Goal: Use online tool/utility: Utilize a website feature to perform a specific function

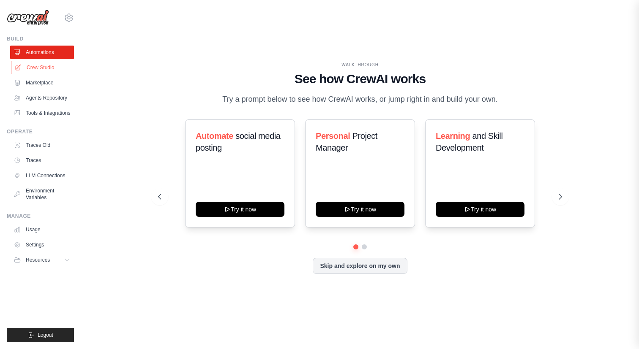
click at [54, 71] on link "Crew Studio" at bounding box center [43, 68] width 64 height 14
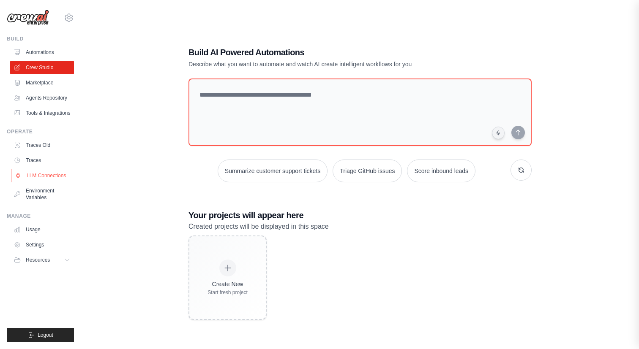
click at [53, 183] on link "LLM Connections" at bounding box center [43, 176] width 64 height 14
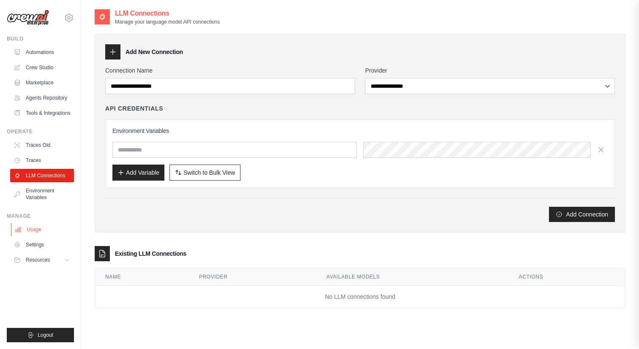
click at [44, 237] on link "Usage" at bounding box center [43, 230] width 64 height 14
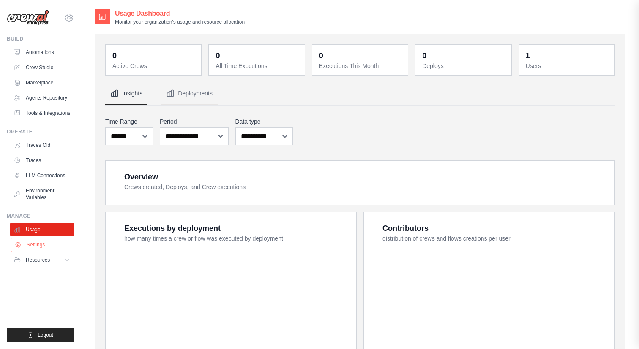
click at [43, 248] on link "Settings" at bounding box center [43, 245] width 64 height 14
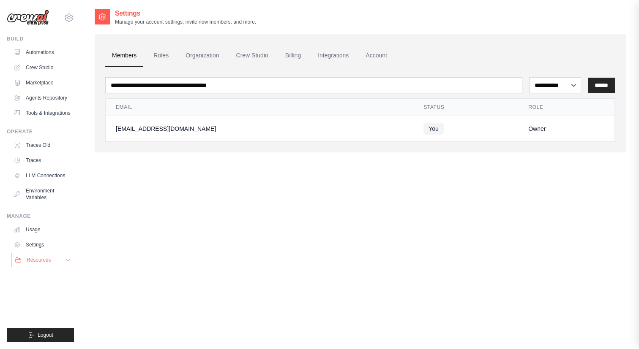
click at [49, 264] on span "Resources" at bounding box center [39, 260] width 24 height 7
click at [43, 290] on link "GitHub" at bounding box center [45, 287] width 59 height 12
click at [55, 60] on link "Crew Studio" at bounding box center [43, 67] width 64 height 14
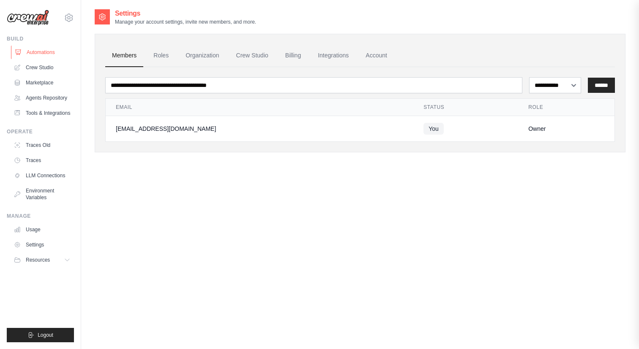
click at [52, 53] on link "Automations" at bounding box center [43, 53] width 64 height 14
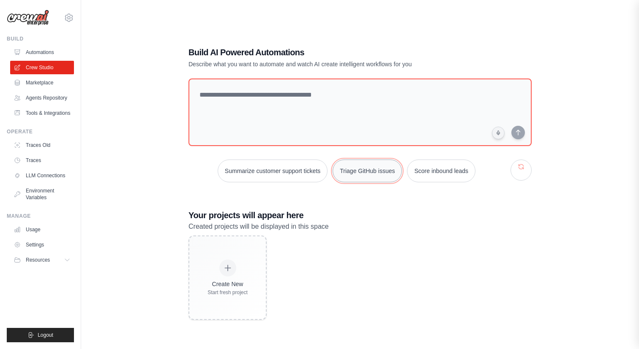
click at [343, 169] on button "Triage GitHub issues" at bounding box center [367, 171] width 69 height 23
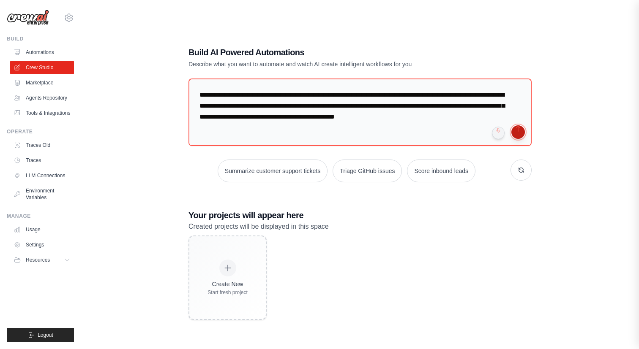
click at [518, 132] on button "submit" at bounding box center [518, 132] width 14 height 14
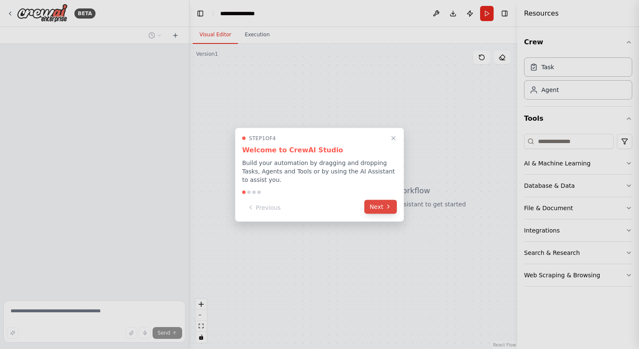
click at [386, 207] on icon at bounding box center [388, 207] width 7 height 7
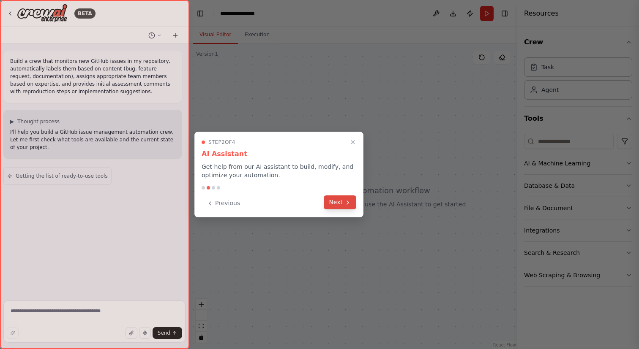
click at [343, 209] on button "Next" at bounding box center [340, 203] width 33 height 14
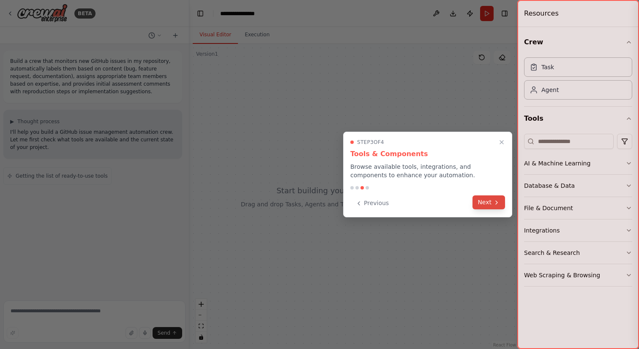
click at [489, 202] on button "Next" at bounding box center [488, 203] width 33 height 14
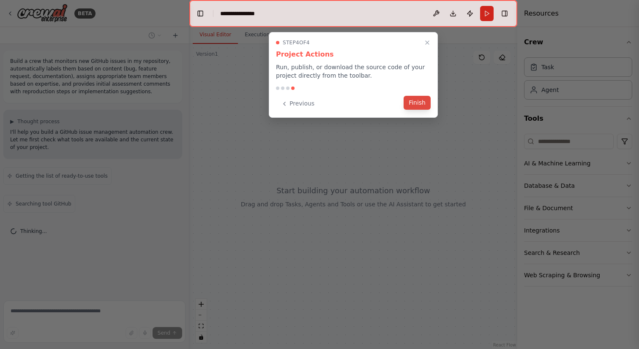
click at [425, 104] on button "Finish" at bounding box center [417, 103] width 27 height 14
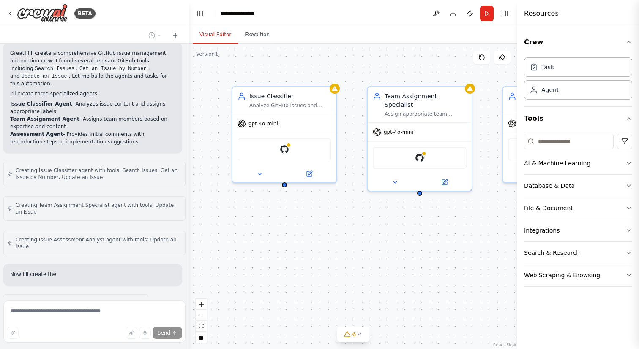
scroll to position [334, 0]
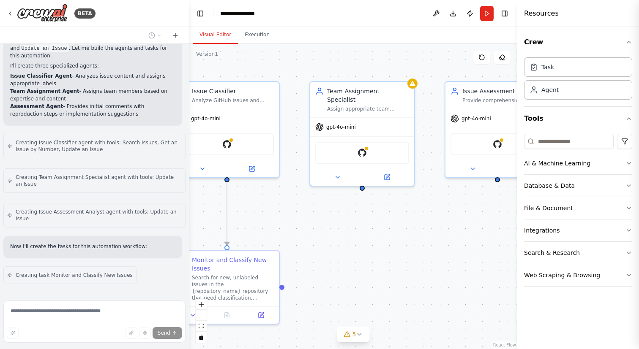
drag, startPoint x: 432, startPoint y: 258, endPoint x: 374, endPoint y: 253, distance: 57.7
click at [374, 253] on div ".deletable-edge-delete-btn { width: 20px; height: 20px; border: 0px solid #ffff…" at bounding box center [353, 196] width 328 height 305
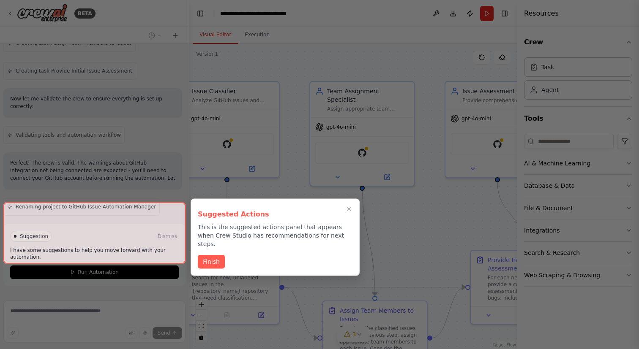
scroll to position [602, 0]
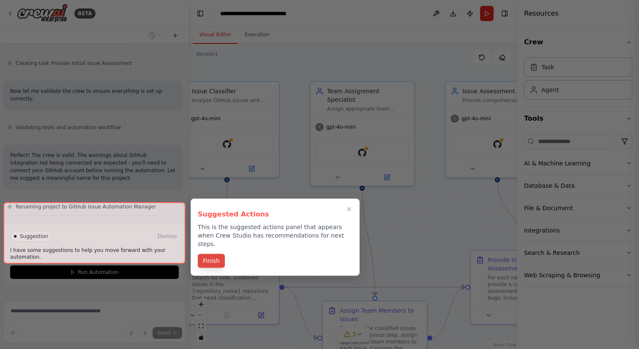
click at [215, 254] on button "Finish" at bounding box center [211, 261] width 27 height 14
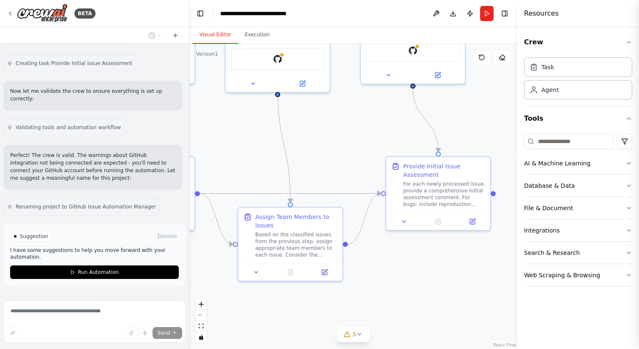
drag, startPoint x: 330, startPoint y: 239, endPoint x: 245, endPoint y: 145, distance: 126.3
click at [245, 145] on div ".deletable-edge-delete-btn { width: 20px; height: 20px; border: 0px solid #ffff…" at bounding box center [353, 196] width 328 height 305
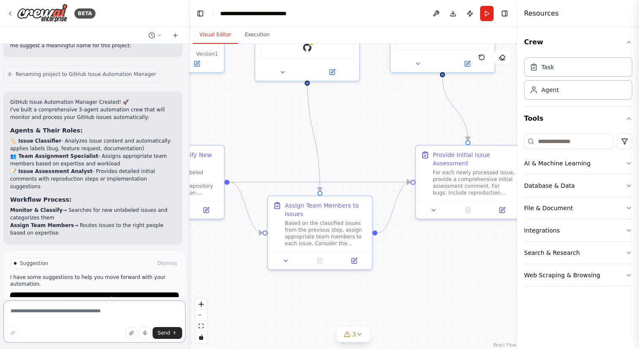
drag, startPoint x: 375, startPoint y: 224, endPoint x: 404, endPoint y: 212, distance: 31.7
click at [404, 212] on div ".deletable-edge-delete-btn { width: 20px; height: 20px; border: 0px solid #ffff…" at bounding box center [353, 196] width 328 height 305
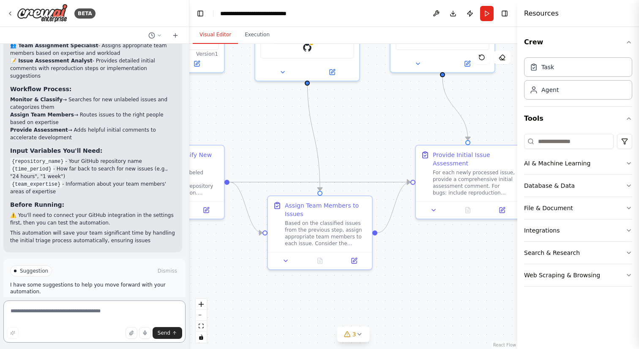
scroll to position [853, 0]
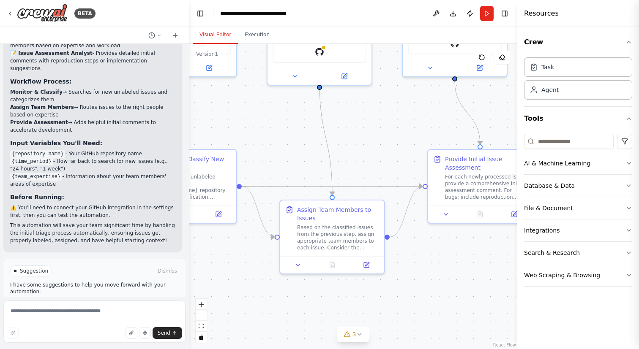
drag, startPoint x: 404, startPoint y: 234, endPoint x: 416, endPoint y: 238, distance: 13.0
click at [416, 238] on div ".deletable-edge-delete-btn { width: 20px; height: 20px; border: 0px solid #ffff…" at bounding box center [353, 196] width 328 height 305
